Goal: Transaction & Acquisition: Purchase product/service

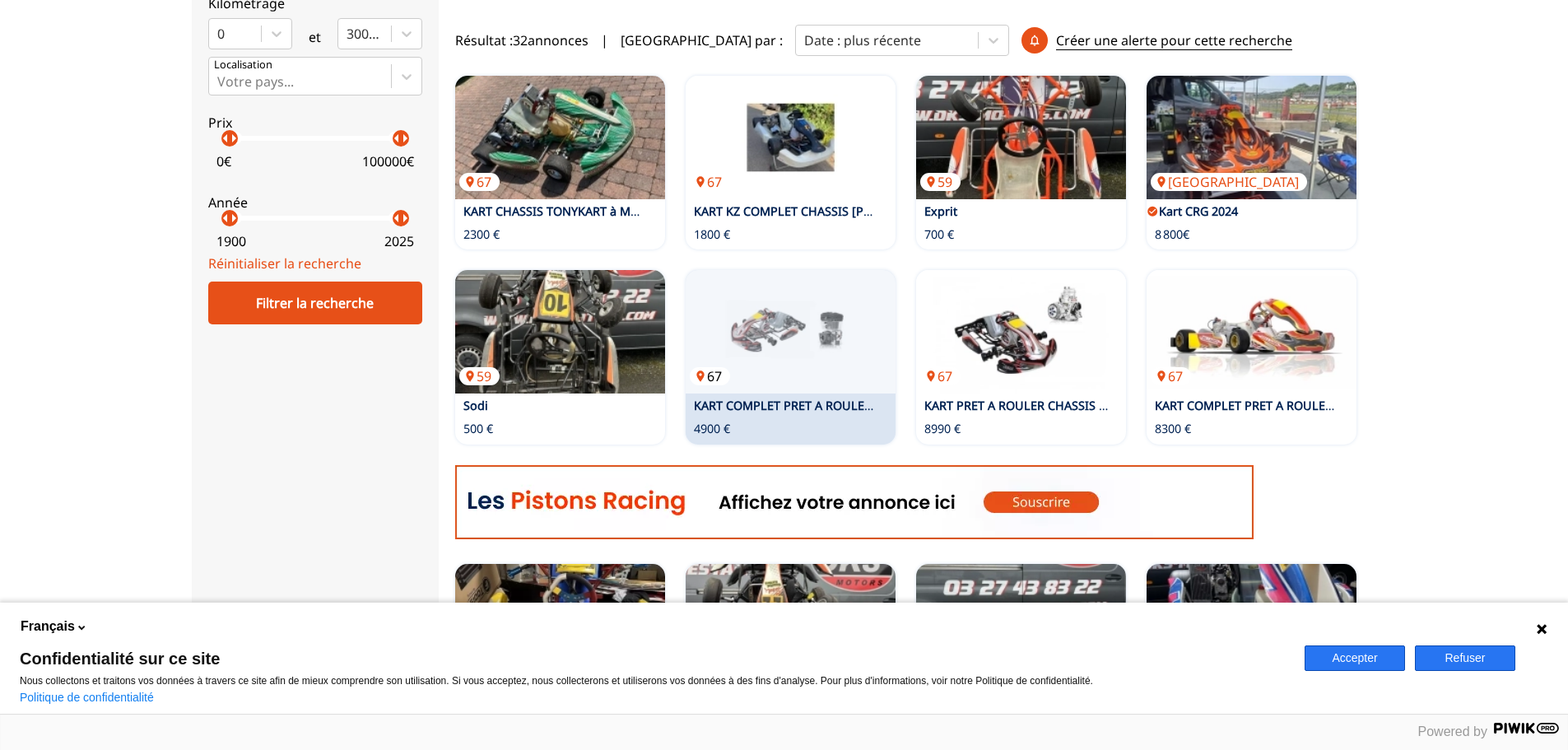
scroll to position [494, 0]
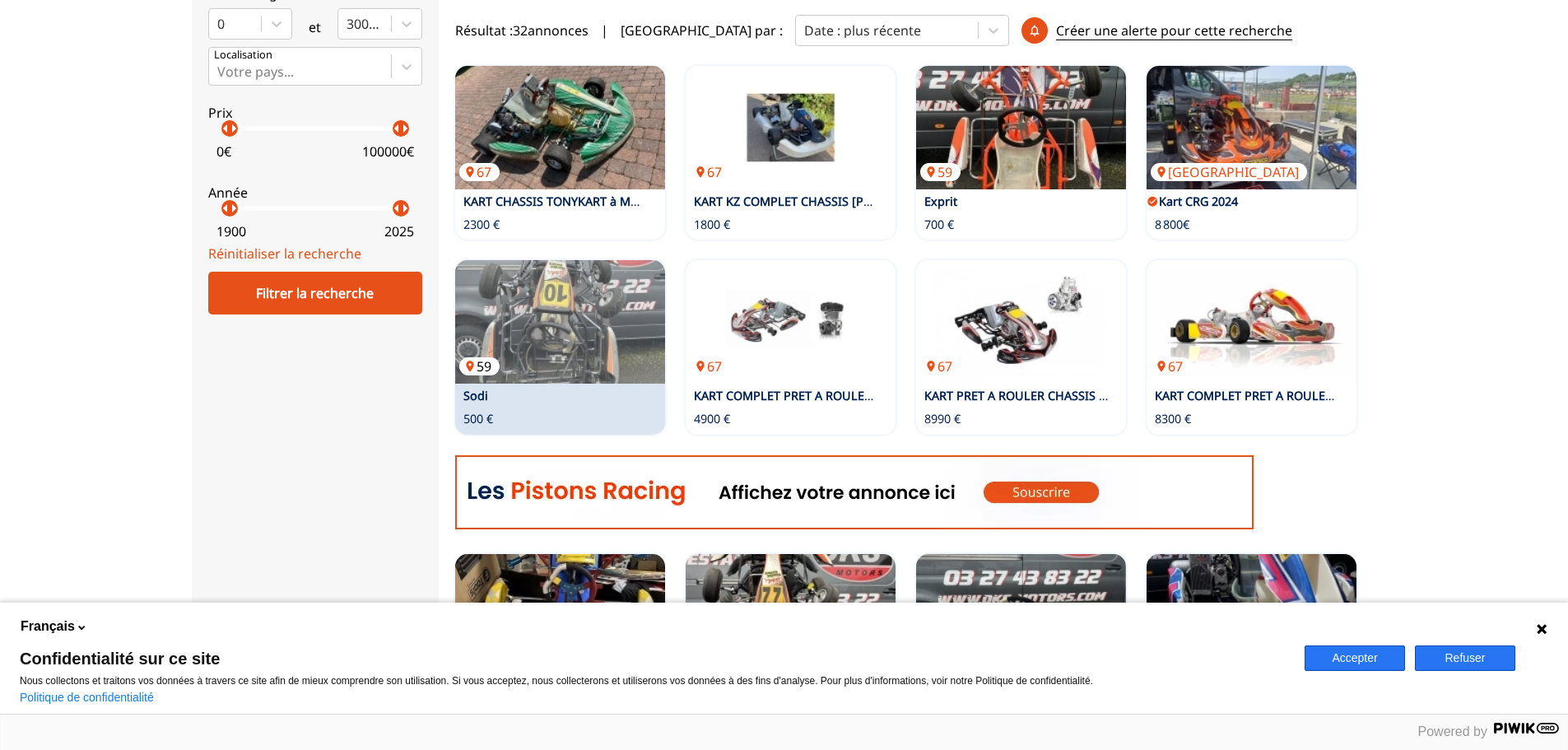
click at [566, 324] on img at bounding box center [560, 321] width 210 height 124
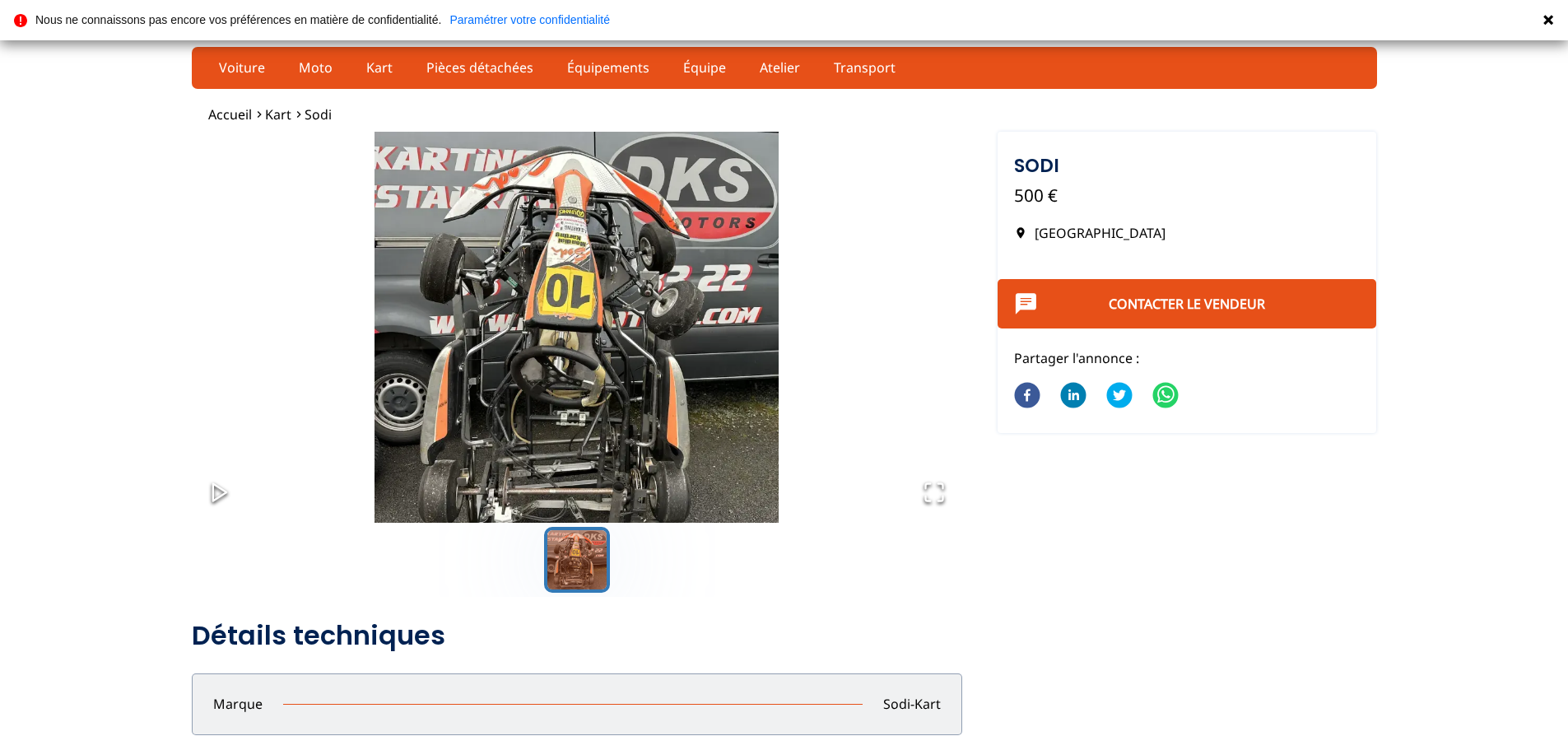
drag, startPoint x: 644, startPoint y: 321, endPoint x: 618, endPoint y: 311, distance: 27.9
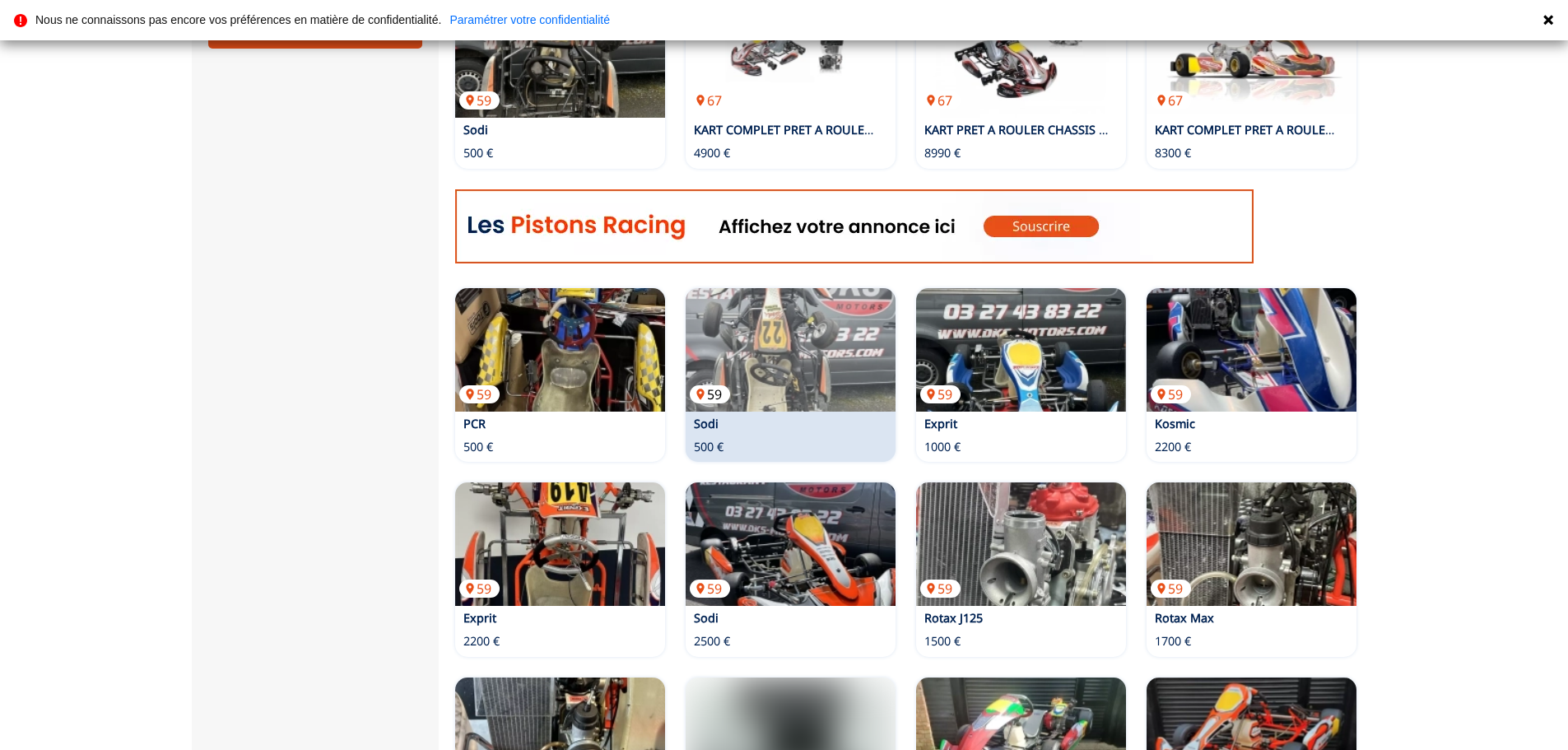
scroll to position [824, 0]
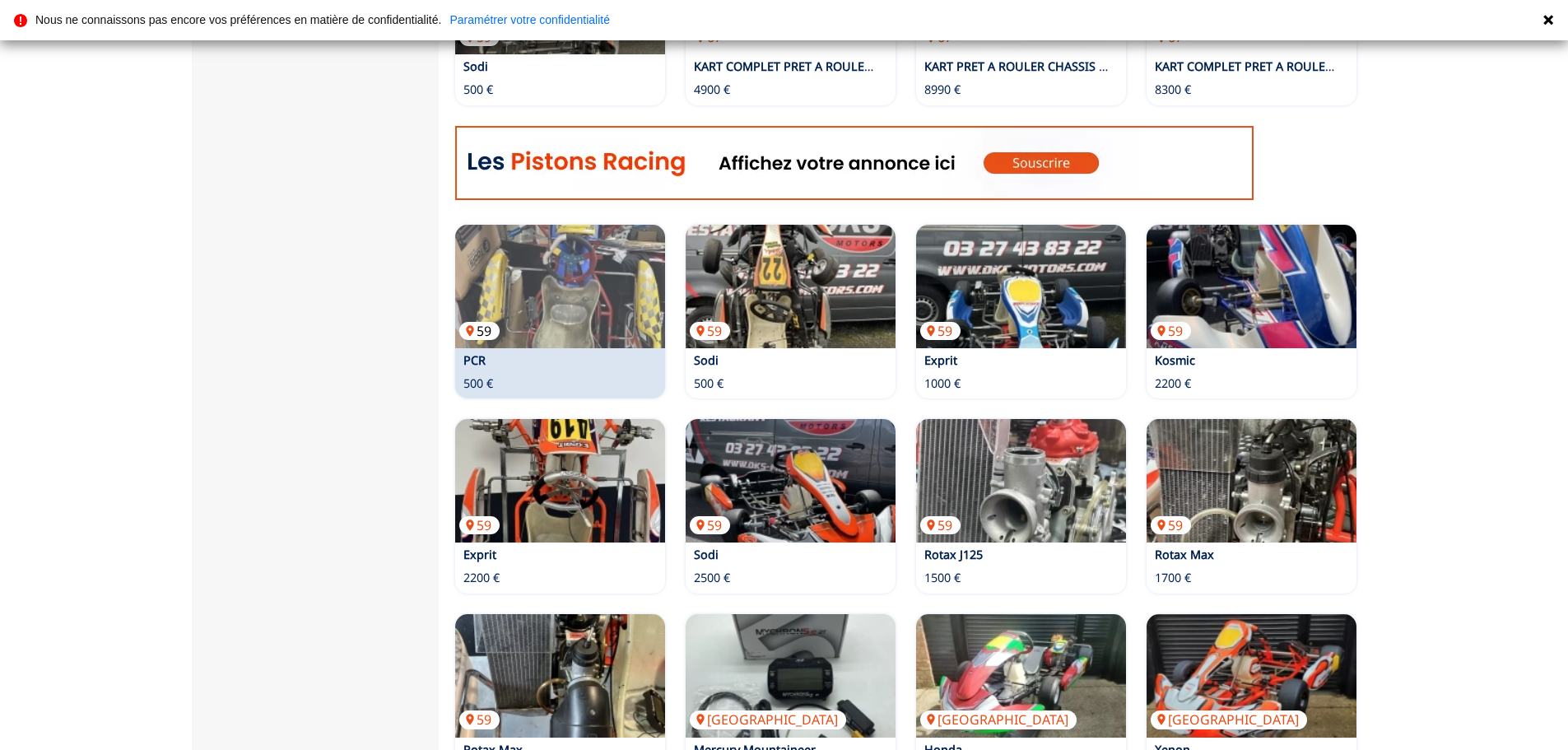
click at [590, 285] on img at bounding box center [560, 286] width 210 height 124
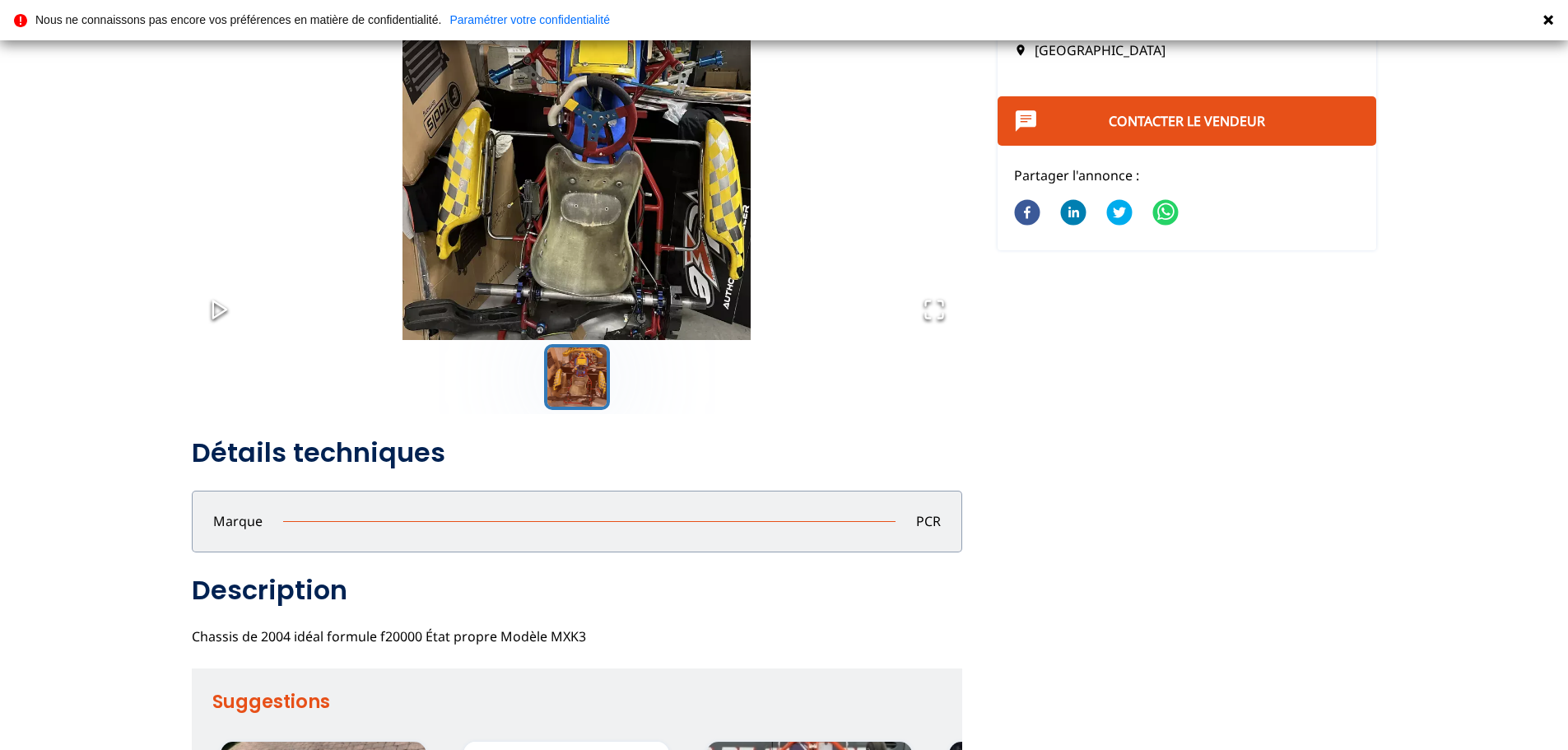
scroll to position [330, 0]
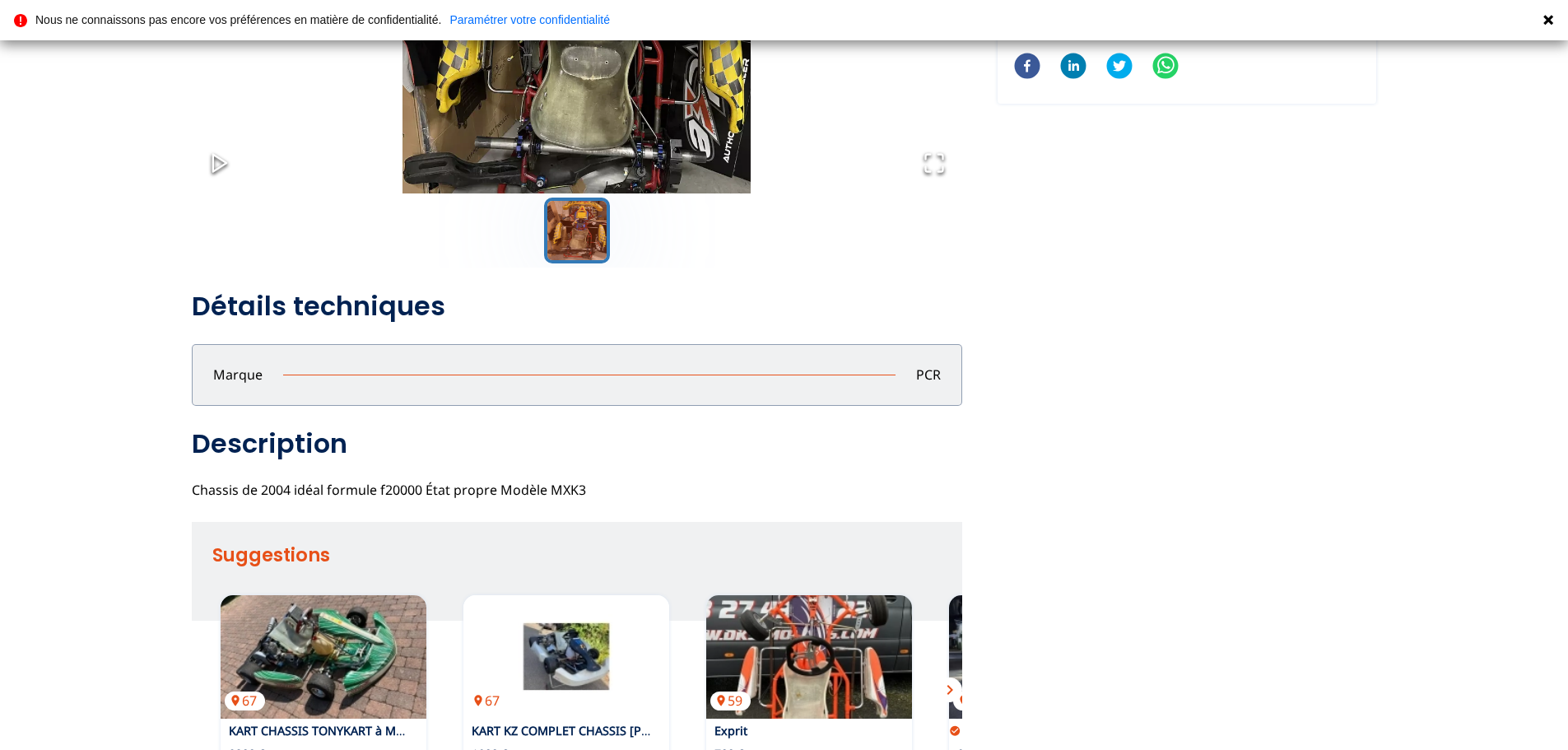
click at [593, 388] on div "Marque PCR" at bounding box center [577, 374] width 771 height 60
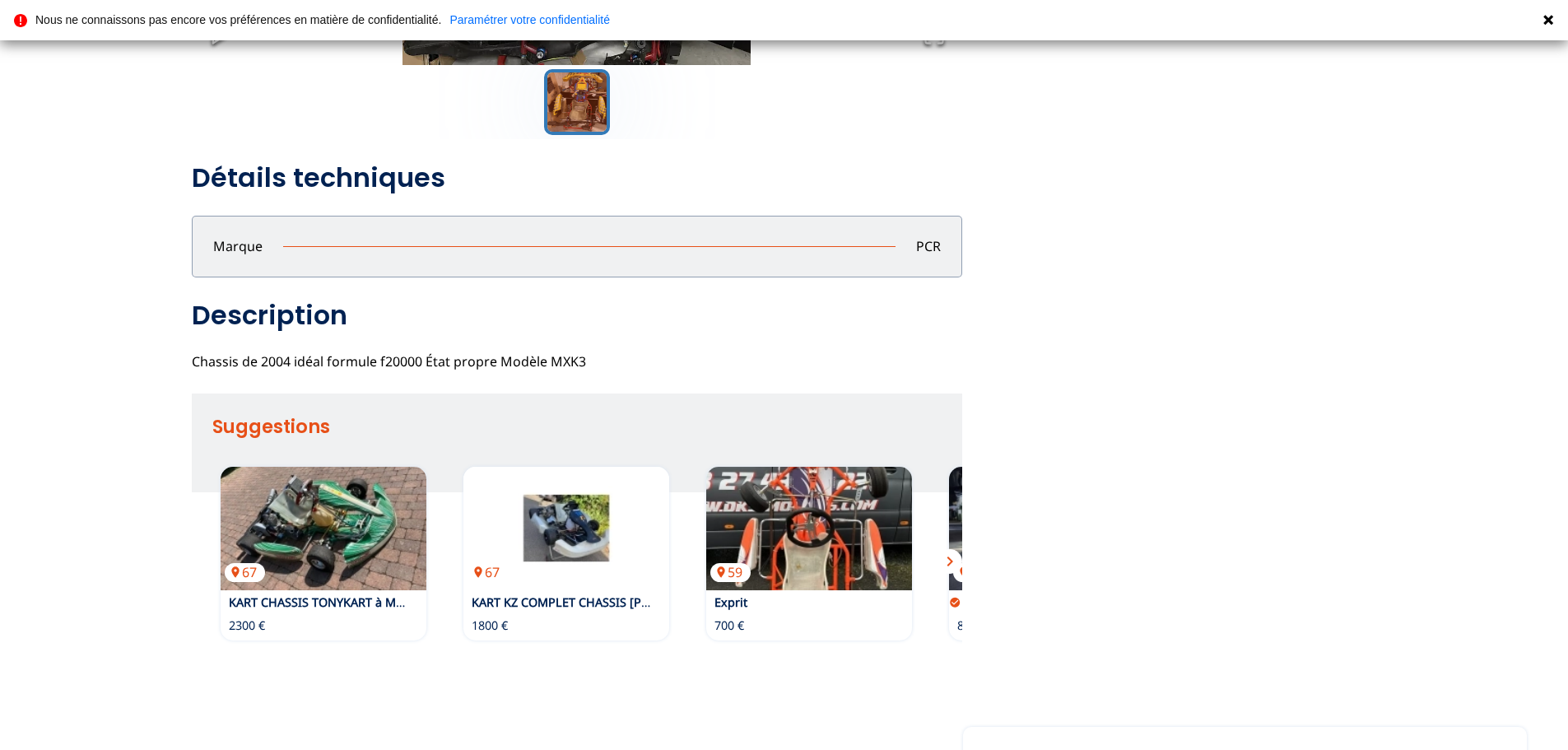
scroll to position [494, 0]
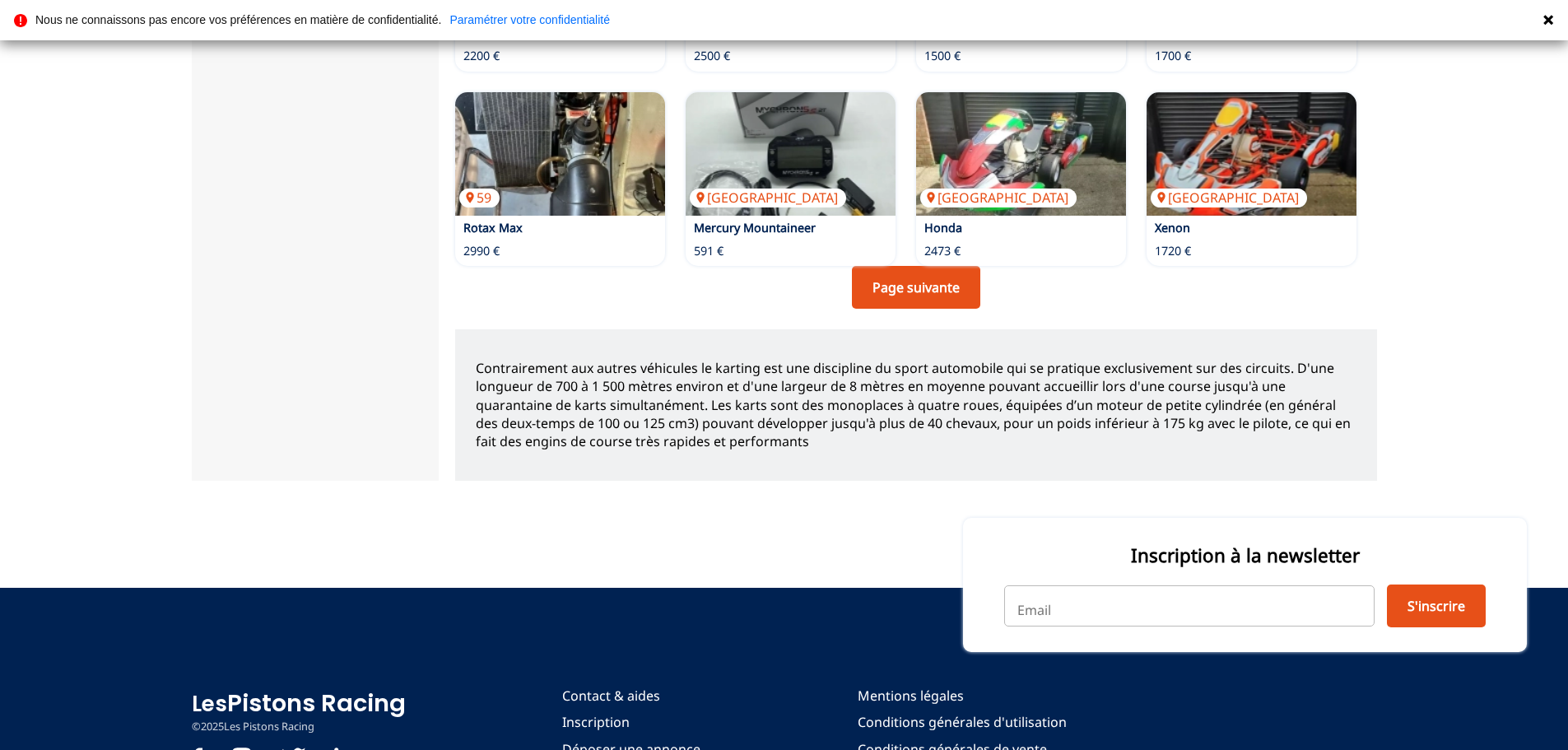
scroll to position [1440, 0]
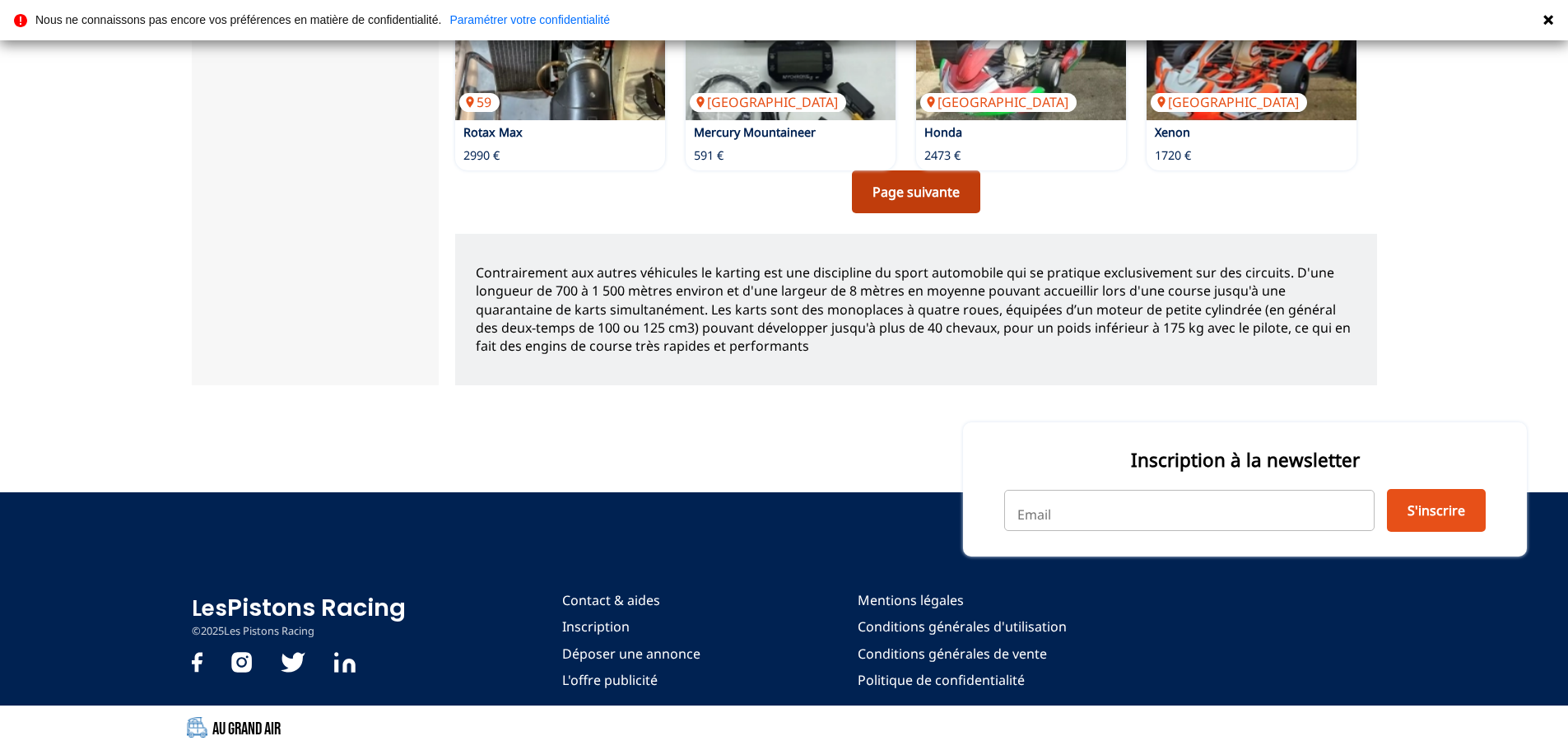
click at [900, 188] on link "Page suivante" at bounding box center [916, 191] width 128 height 43
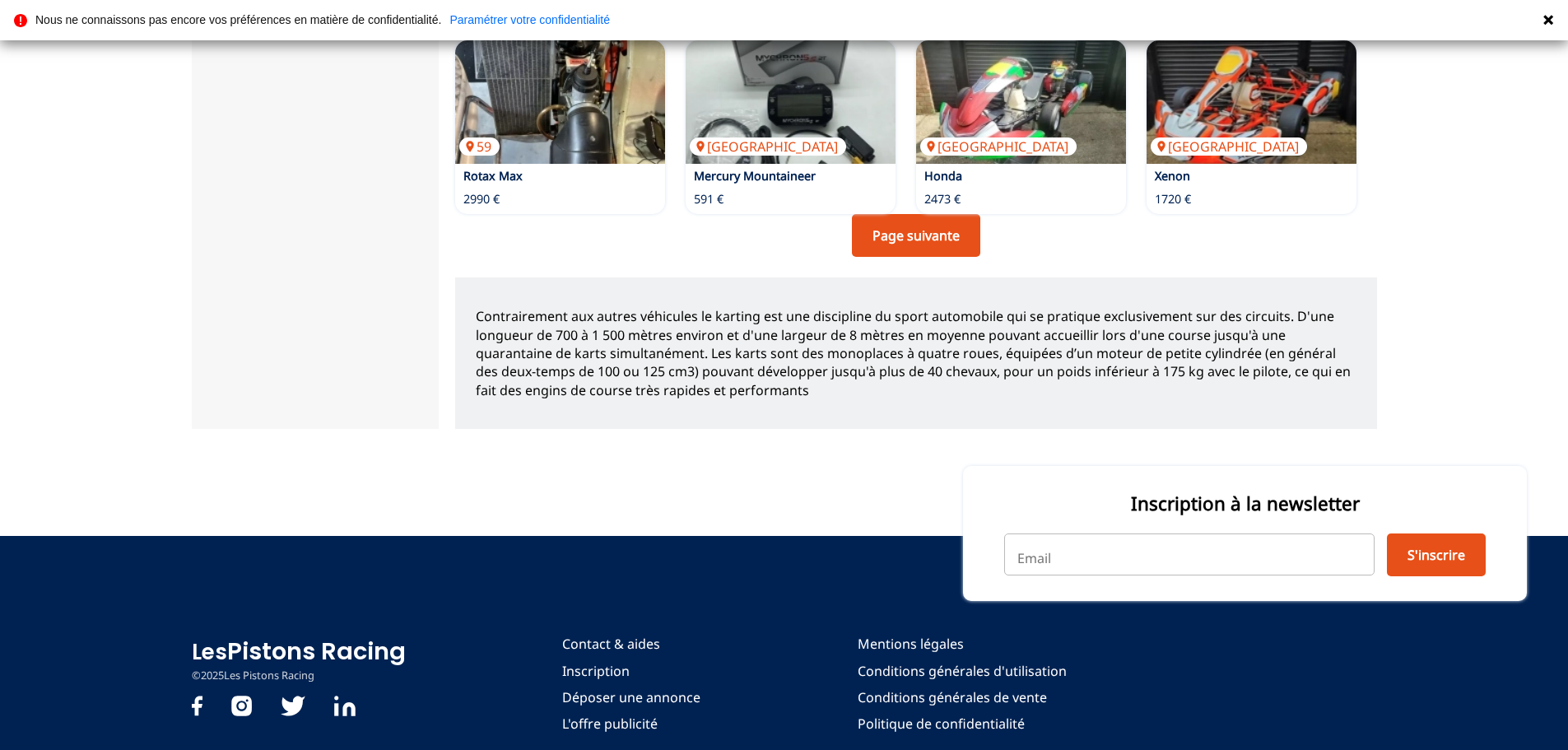
scroll to position [1051, 0]
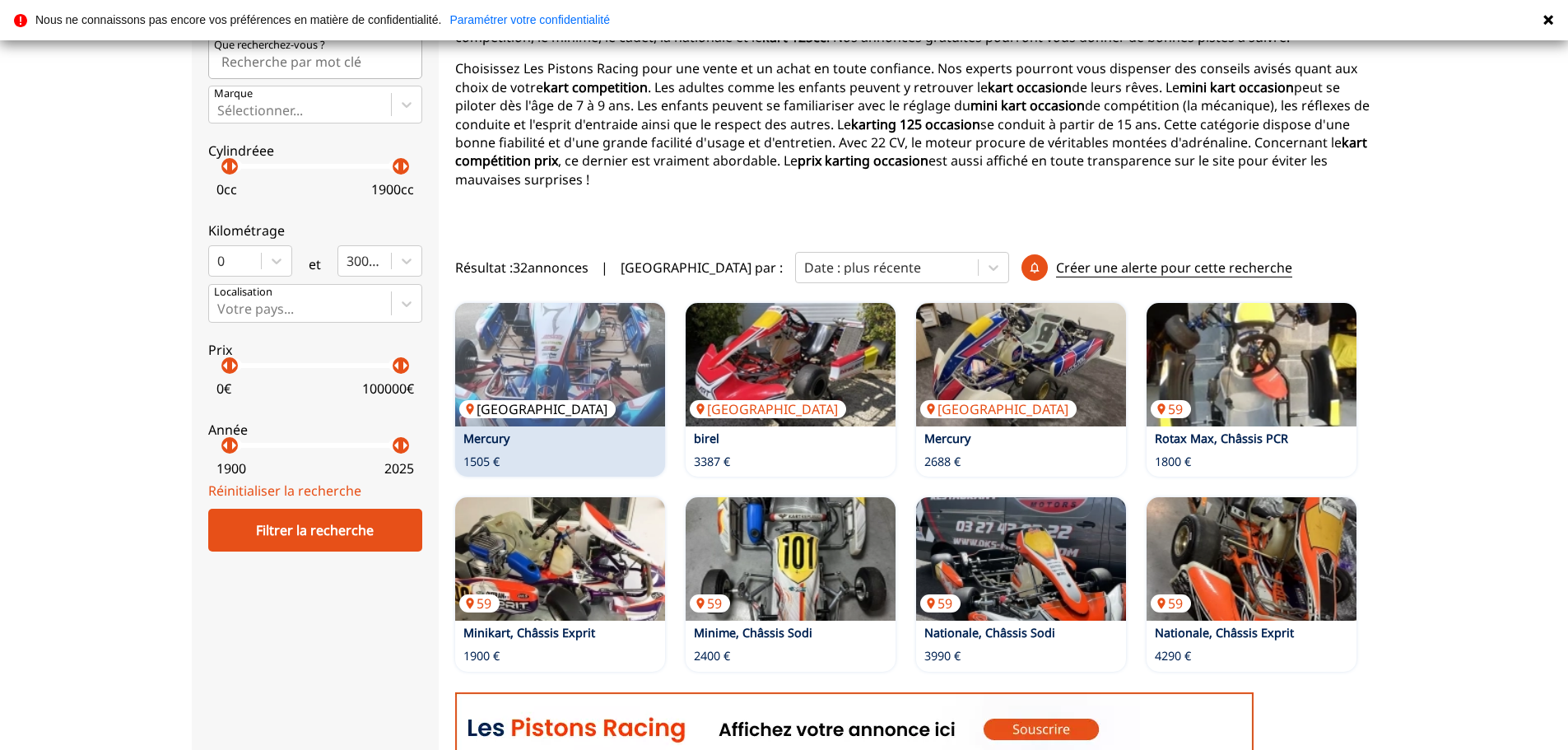
scroll to position [247, 0]
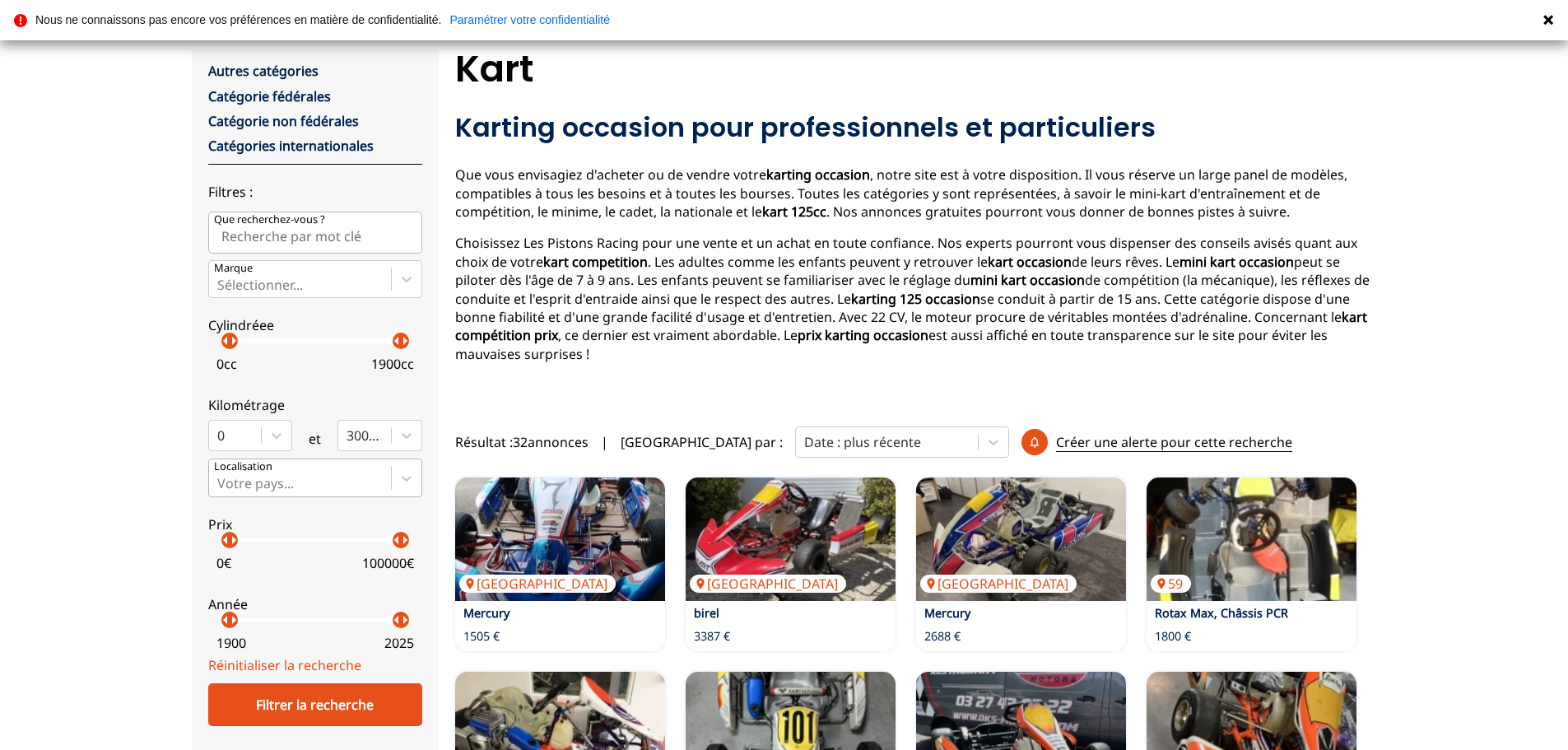
click at [284, 480] on div at bounding box center [299, 483] width 165 height 18
click at [221, 480] on input "Votre pays..." at bounding box center [218, 484] width 3 height 15
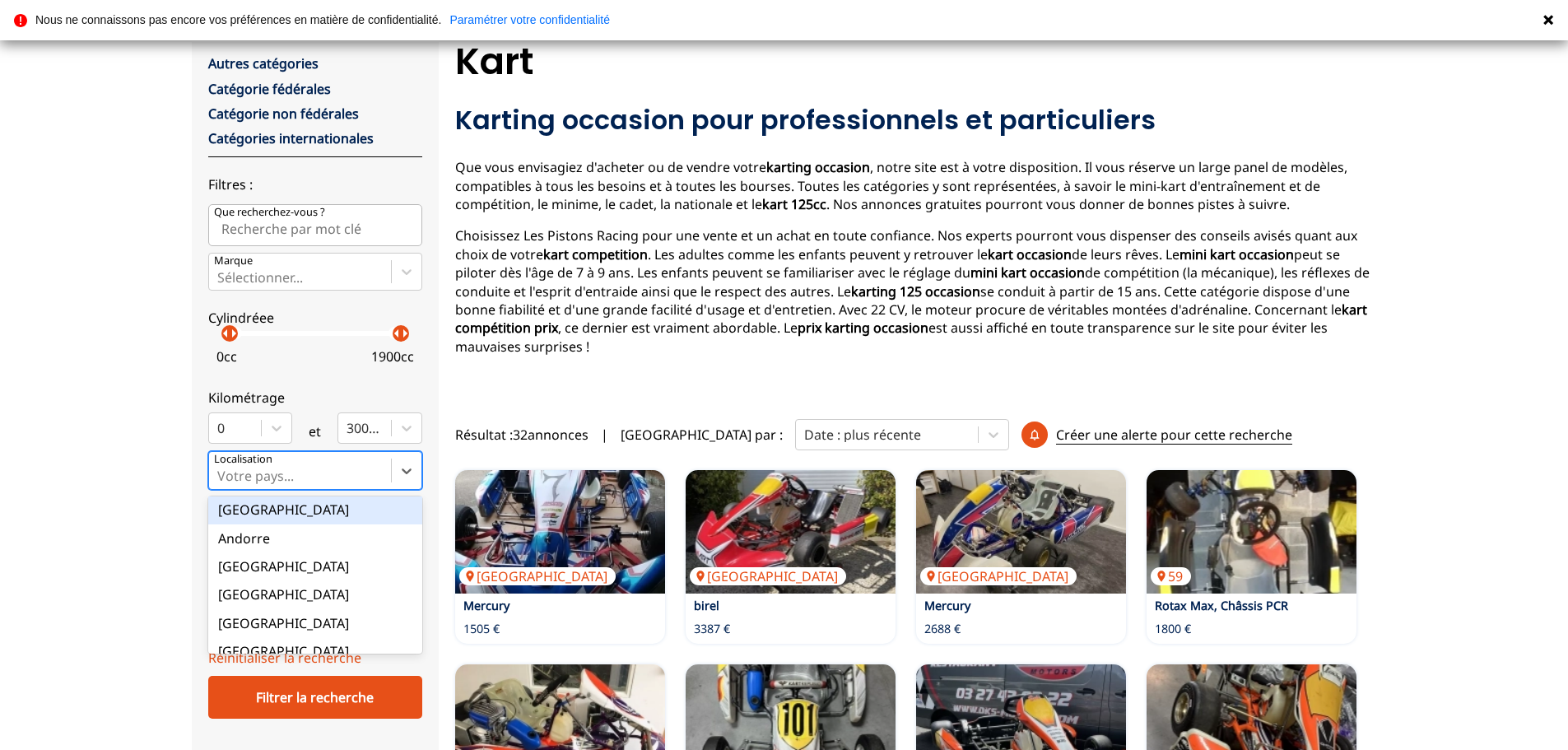
scroll to position [0, 0]
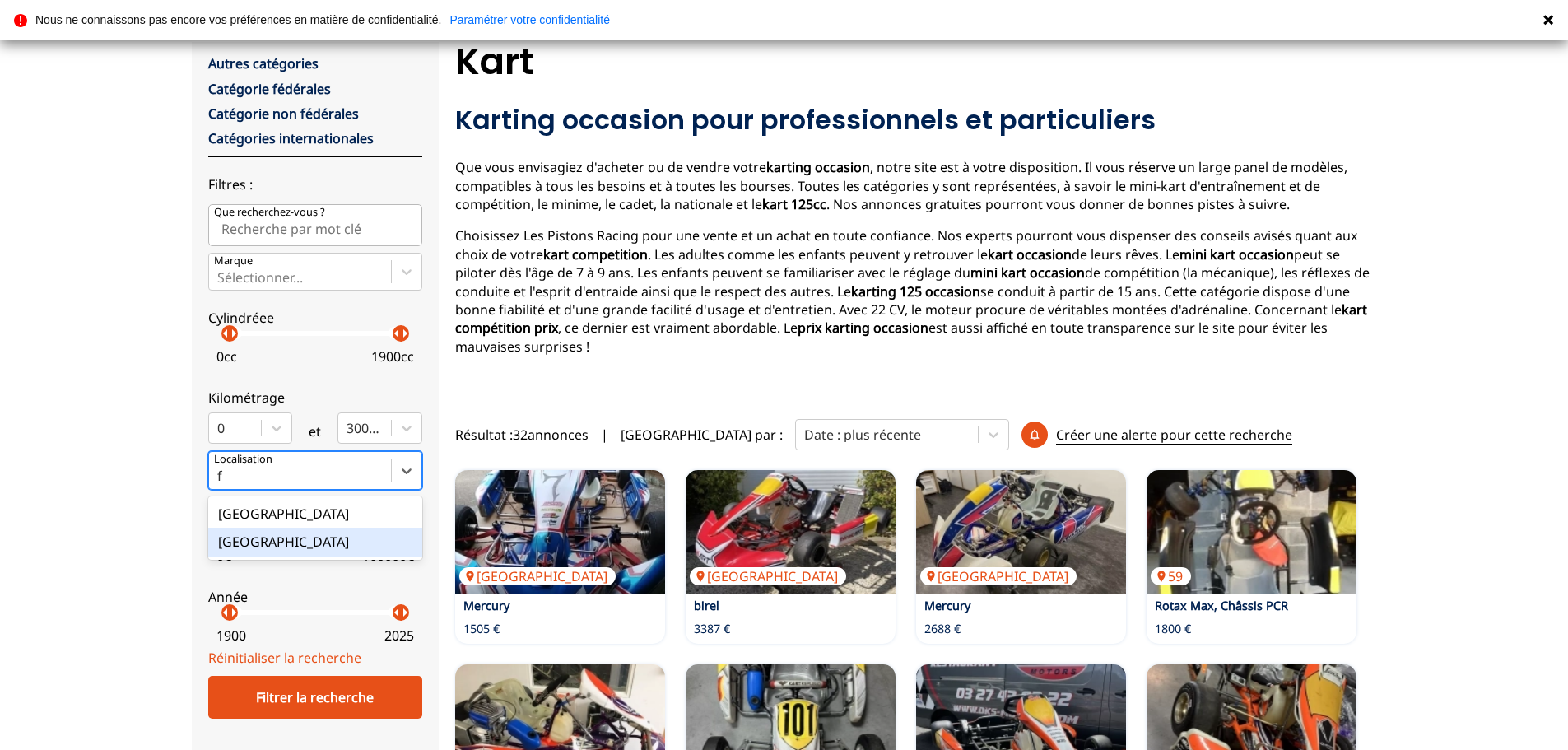
type input "fr"
click at [269, 520] on div "France" at bounding box center [315, 514] width 214 height 28
click at [231, 484] on input "fr" at bounding box center [224, 476] width 14 height 15
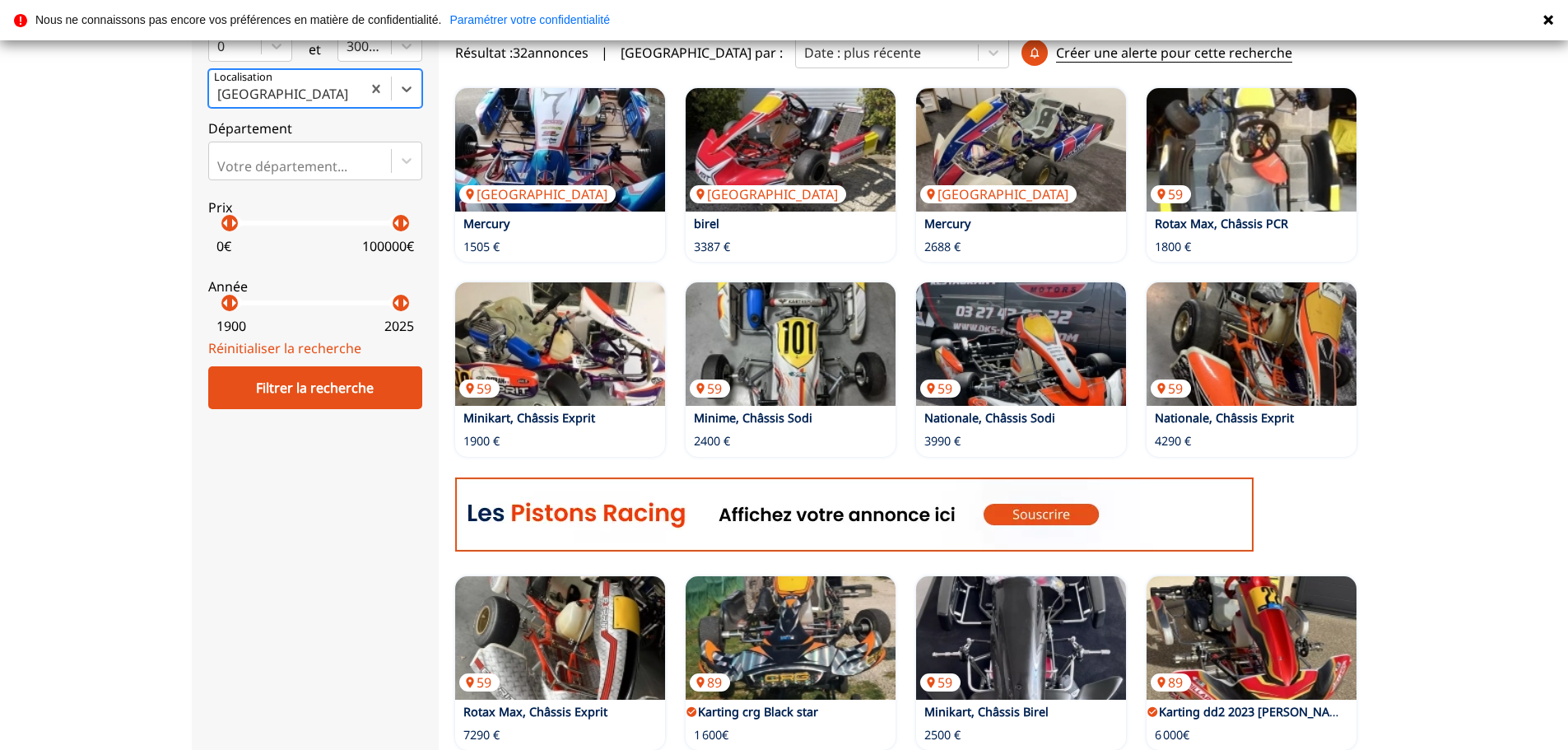
scroll to position [502, 0]
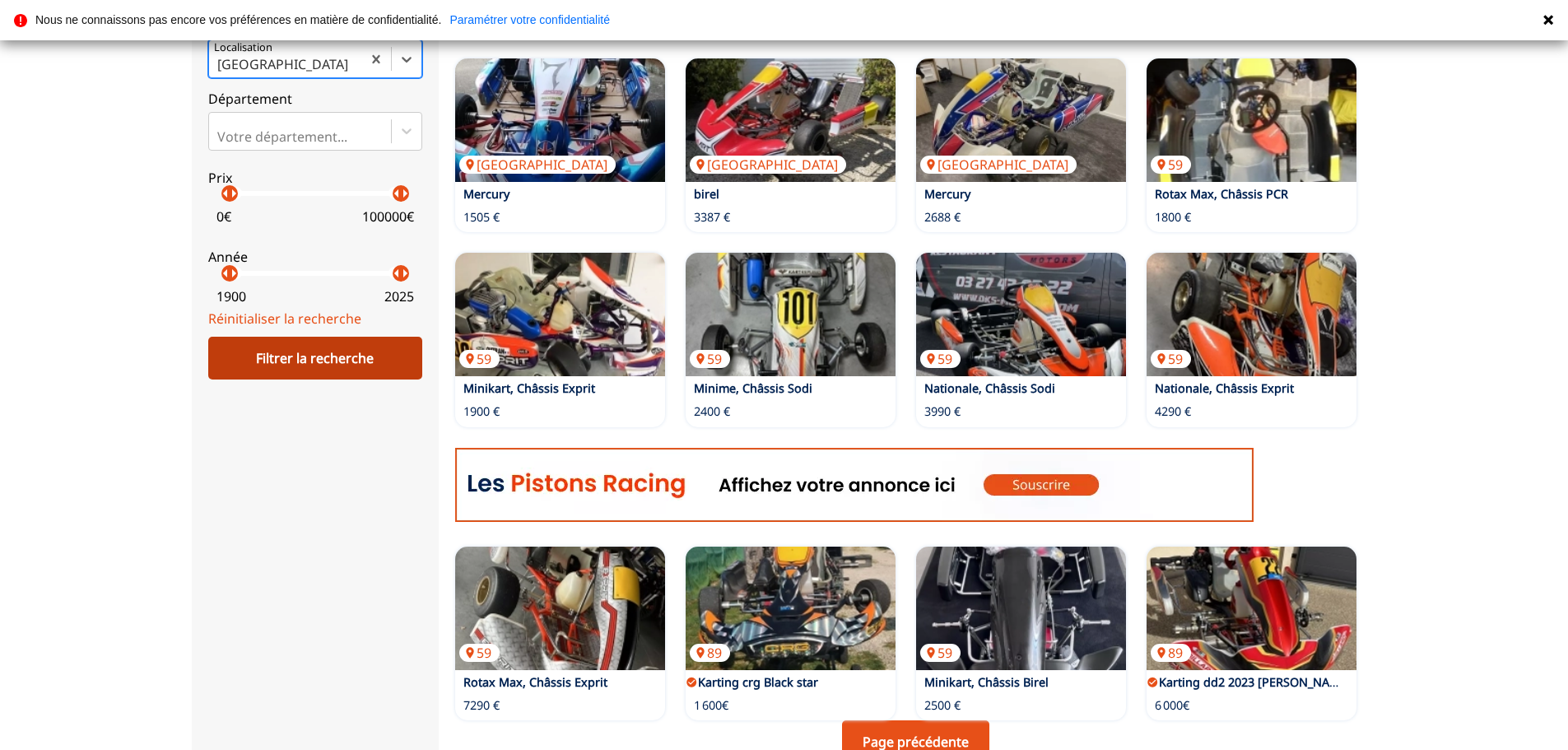
click at [343, 350] on div "Filtrer la recherche" at bounding box center [315, 357] width 214 height 43
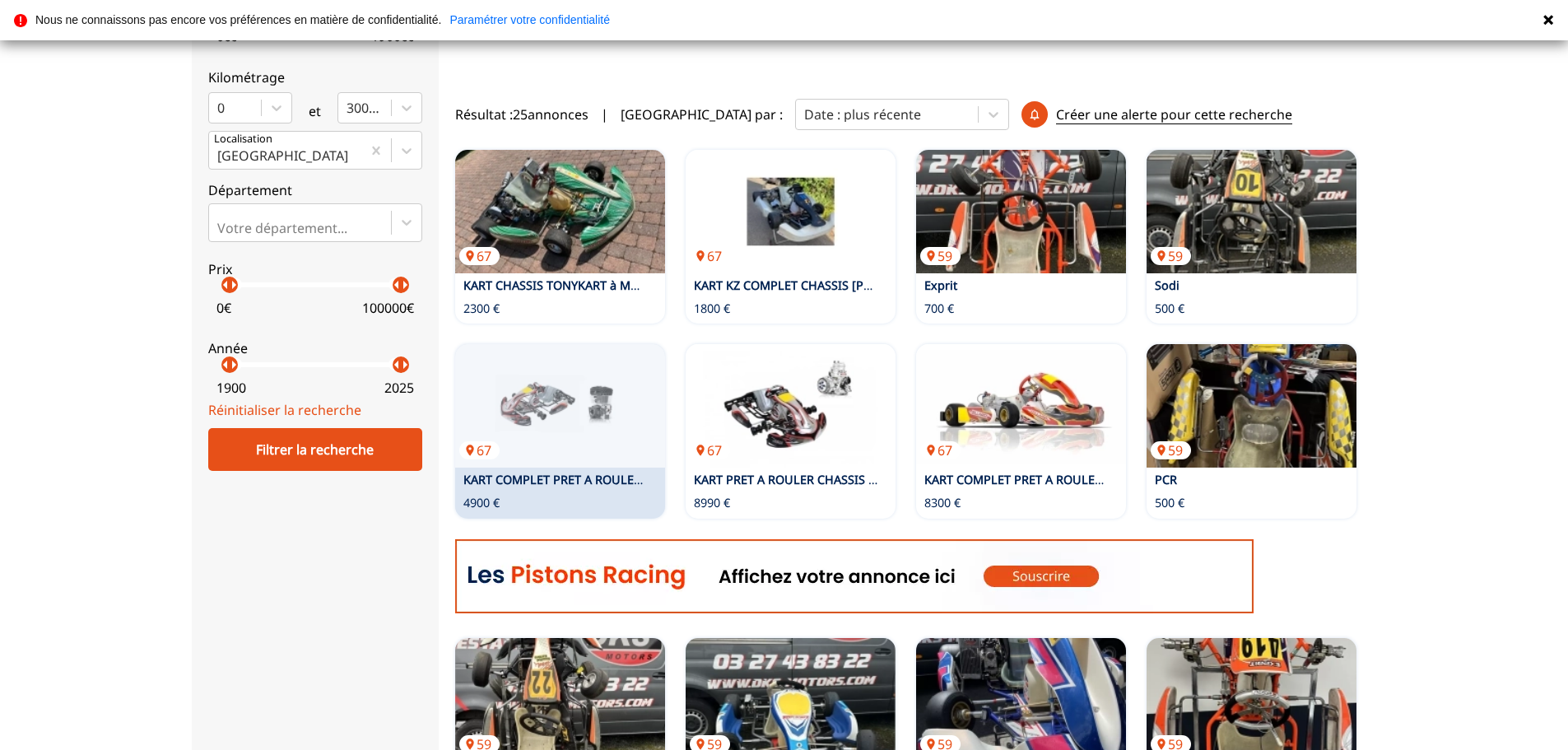
scroll to position [419, 0]
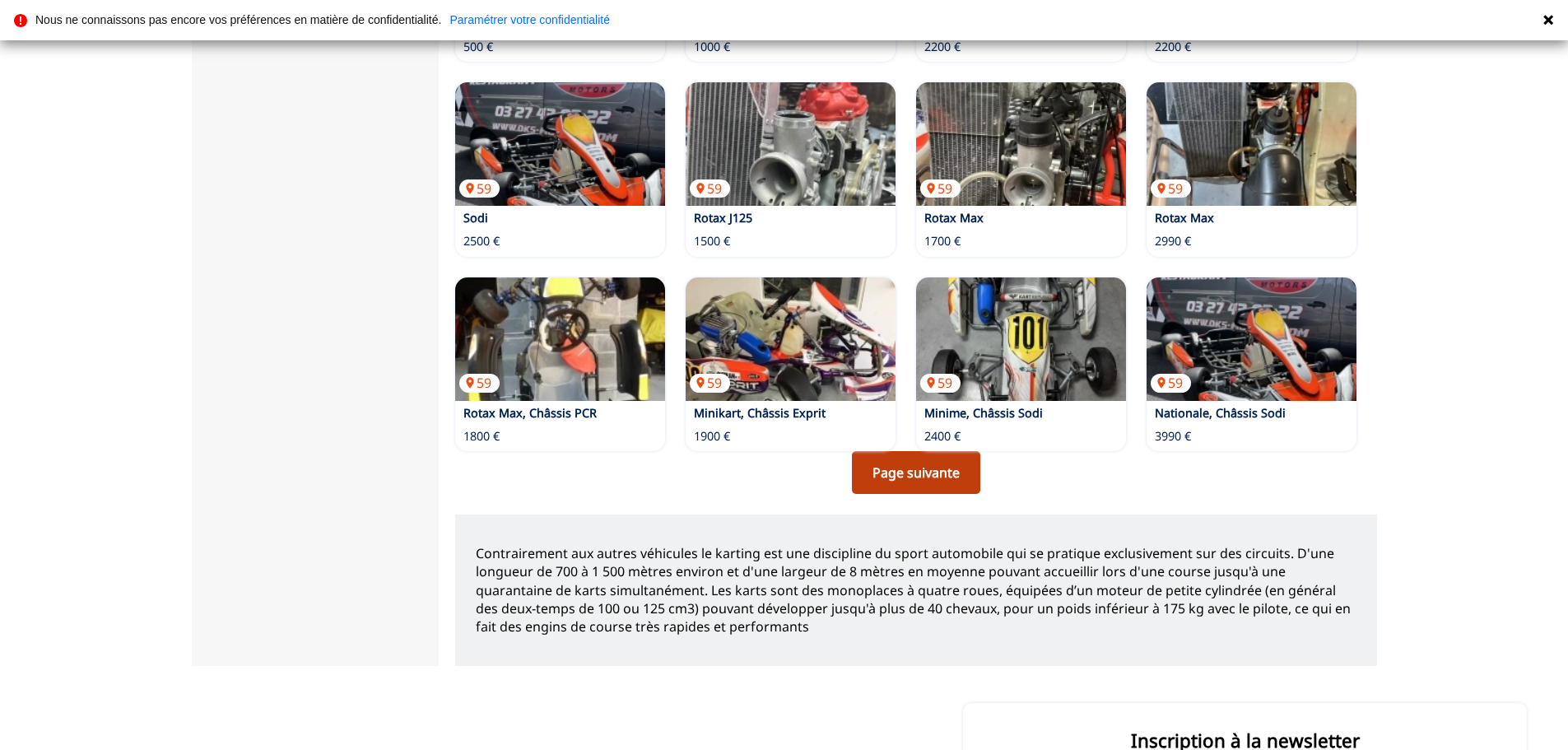
click at [933, 474] on link "Page suivante" at bounding box center [916, 472] width 128 height 43
